Goal: Navigation & Orientation: Find specific page/section

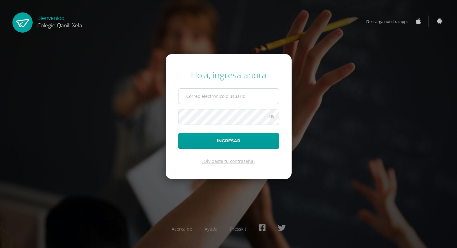
click at [245, 97] on input "text" at bounding box center [229, 96] width 101 height 15
type input "[EMAIL_ADDRESS][DOMAIN_NAME]"
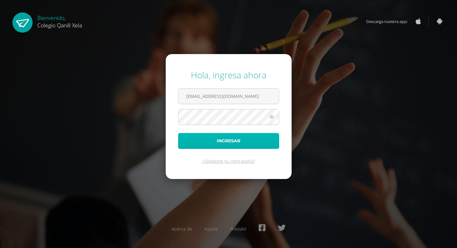
click at [234, 148] on button "Ingresar" at bounding box center [228, 141] width 101 height 16
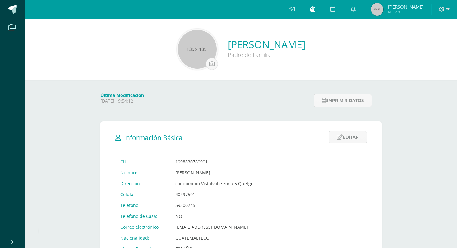
click at [323, 8] on link at bounding box center [313, 9] width 20 height 19
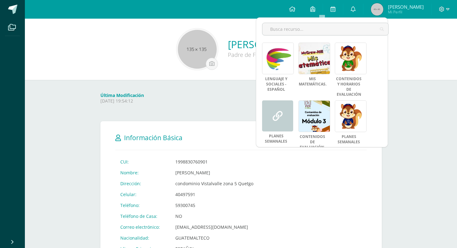
scroll to position [107, 0]
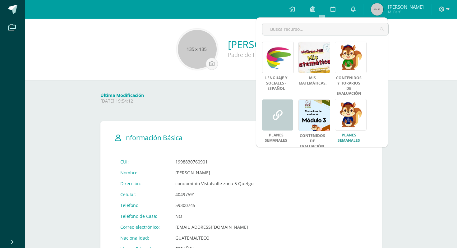
click at [352, 103] on link at bounding box center [351, 115] width 32 height 32
